Goal: Information Seeking & Learning: Learn about a topic

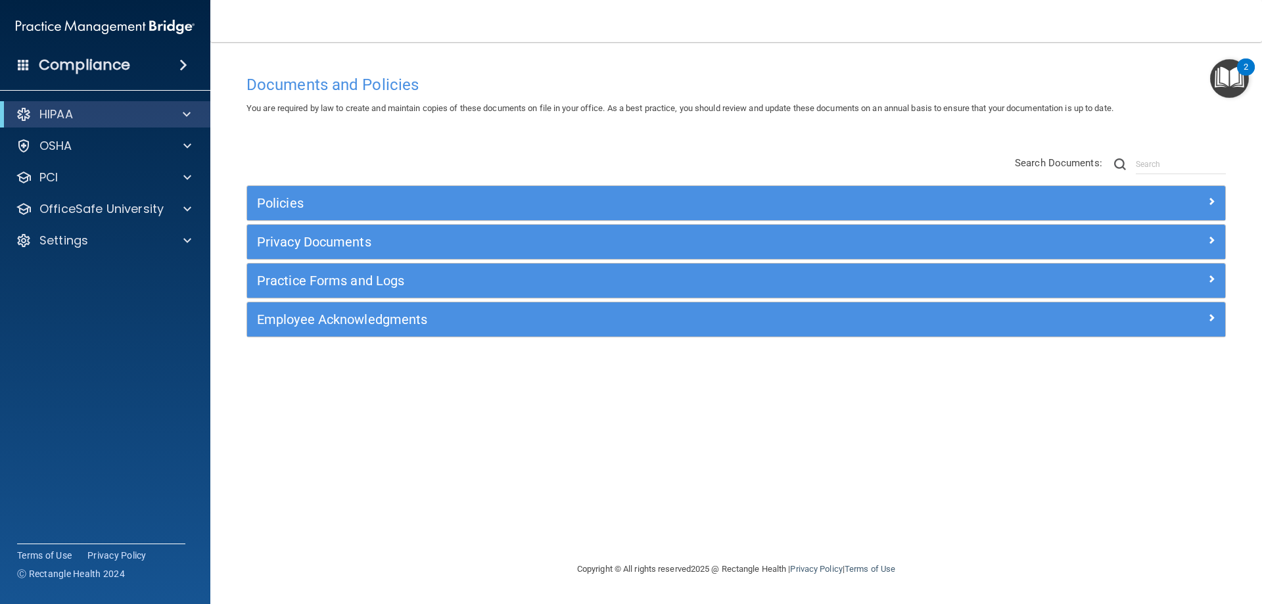
click at [1227, 78] on img "Open Resource Center, 2 new notifications" at bounding box center [1229, 78] width 39 height 39
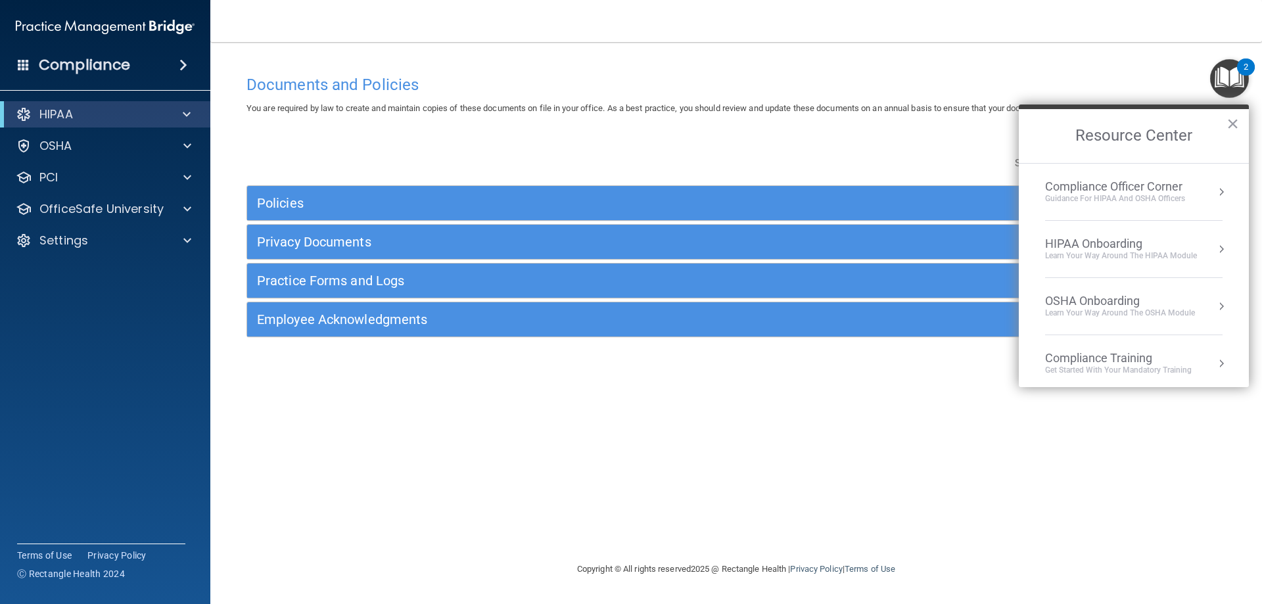
click at [1114, 369] on div "Get Started with your mandatory training" at bounding box center [1118, 370] width 147 height 11
click at [1082, 187] on div "HIPAA Training for Admins" at bounding box center [1097, 185] width 137 height 12
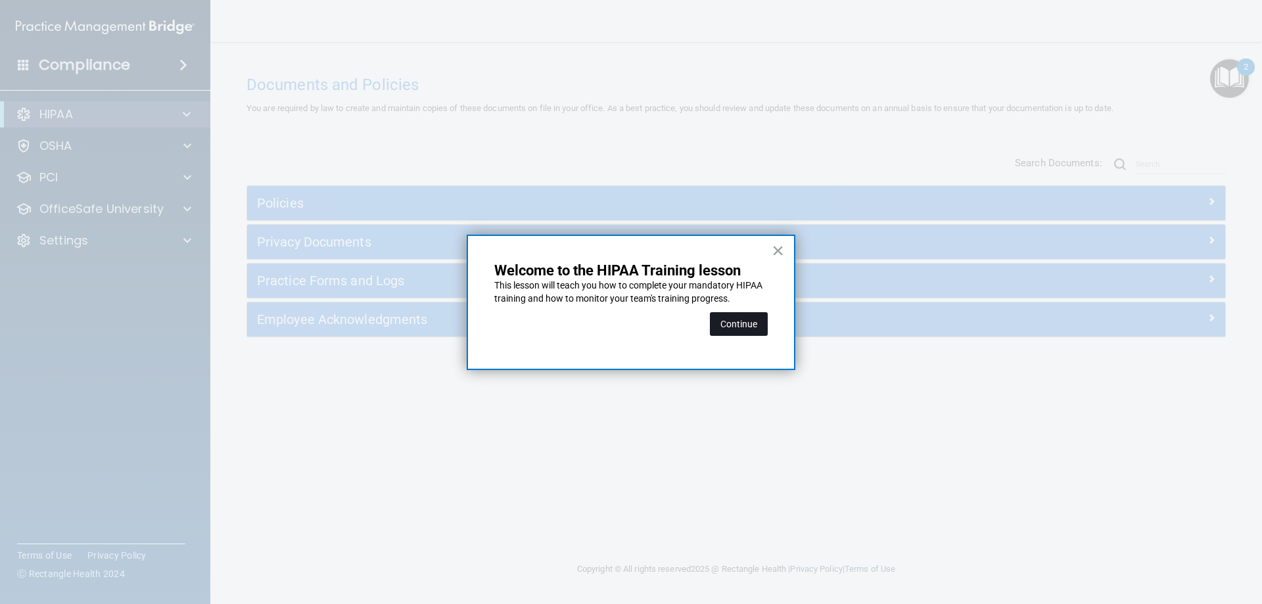
click at [743, 327] on button "Continue" at bounding box center [739, 324] width 58 height 24
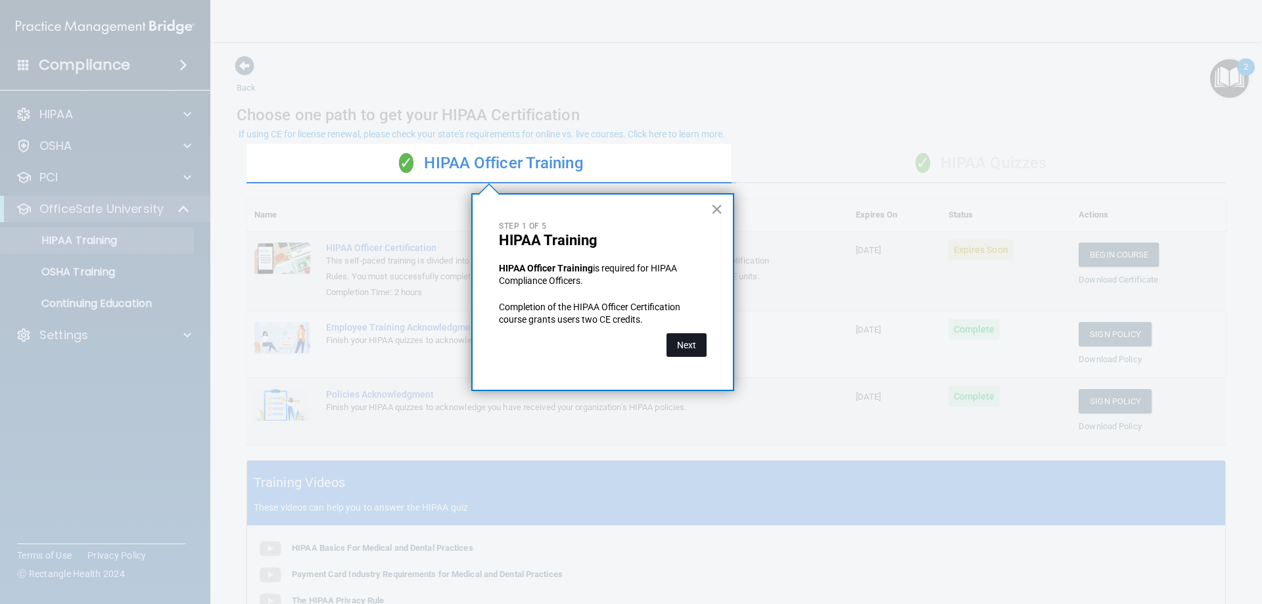
click at [677, 345] on button "Next" at bounding box center [686, 345] width 40 height 24
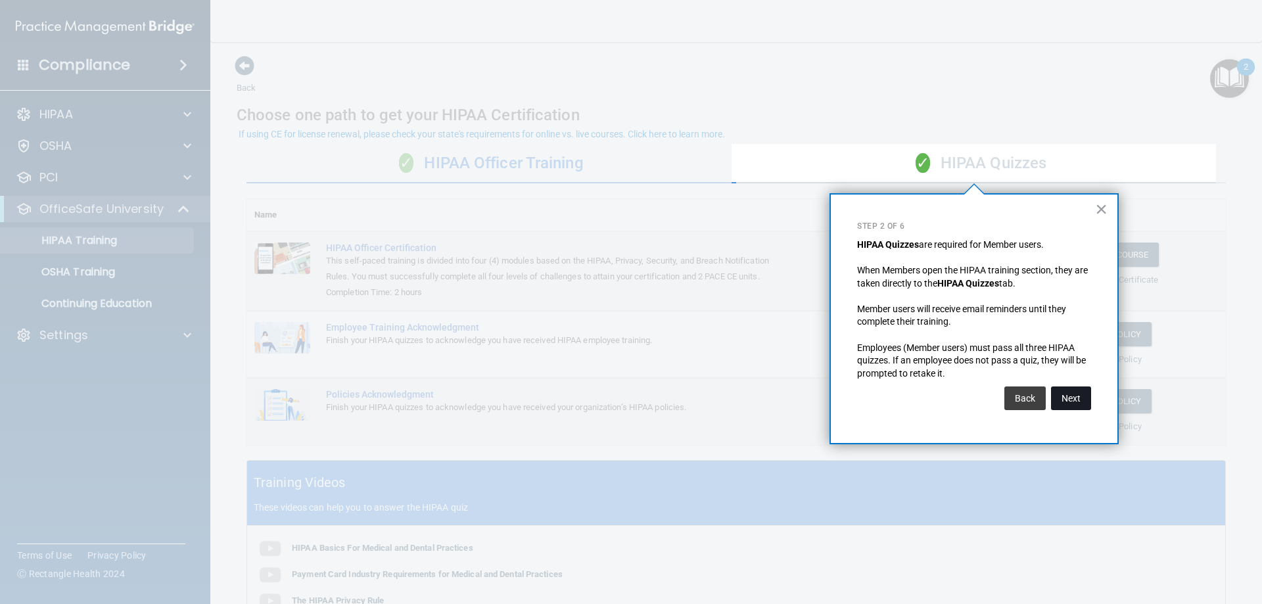
click at [1078, 399] on button "Next" at bounding box center [1071, 398] width 40 height 24
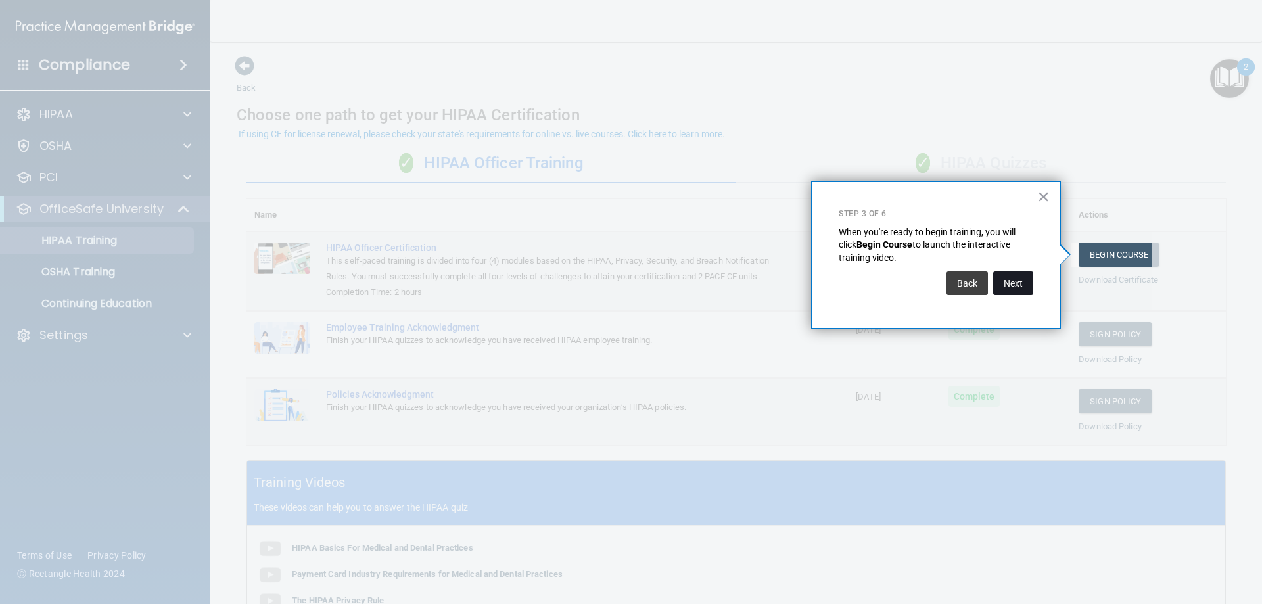
click at [1024, 291] on button "Next" at bounding box center [1013, 283] width 40 height 24
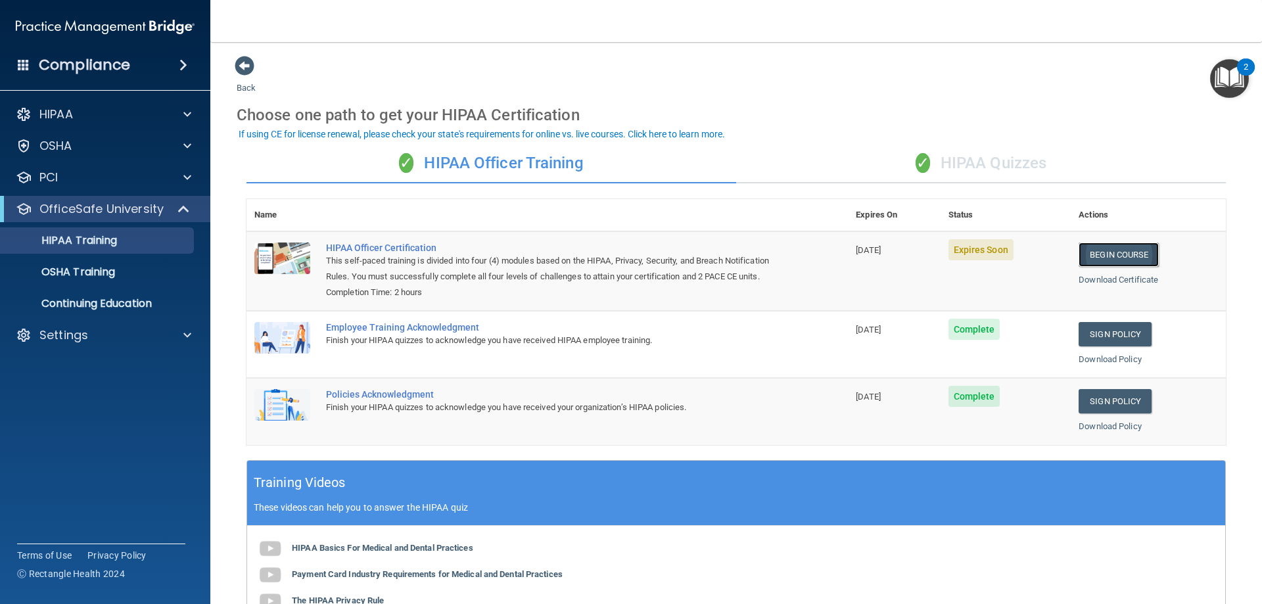
click at [1111, 253] on link "Begin Course" at bounding box center [1118, 254] width 80 height 24
click at [438, 162] on div "✓ HIPAA Officer Training" at bounding box center [491, 163] width 490 height 39
click at [1089, 277] on link "Download Certificate" at bounding box center [1118, 280] width 80 height 10
